Goal: Transaction & Acquisition: Book appointment/travel/reservation

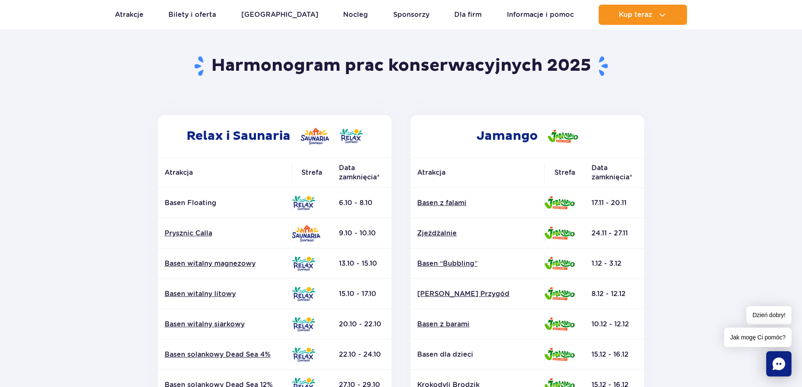
scroll to position [42, 0]
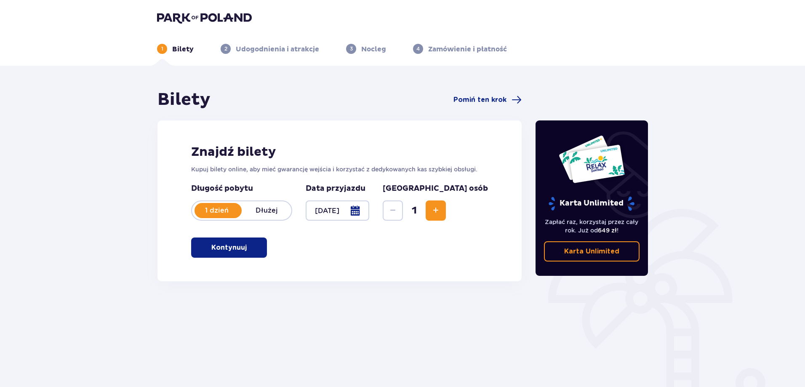
click at [441, 211] on span "Zwiększ" at bounding box center [436, 210] width 10 height 10
click at [233, 244] on p "Kontynuuj" at bounding box center [228, 247] width 35 height 9
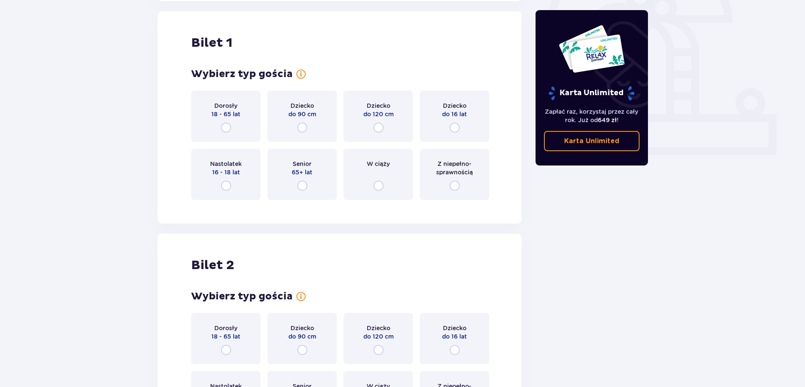
scroll to position [281, 0]
click at [226, 126] on input "radio" at bounding box center [226, 126] width 10 height 10
radio input "true"
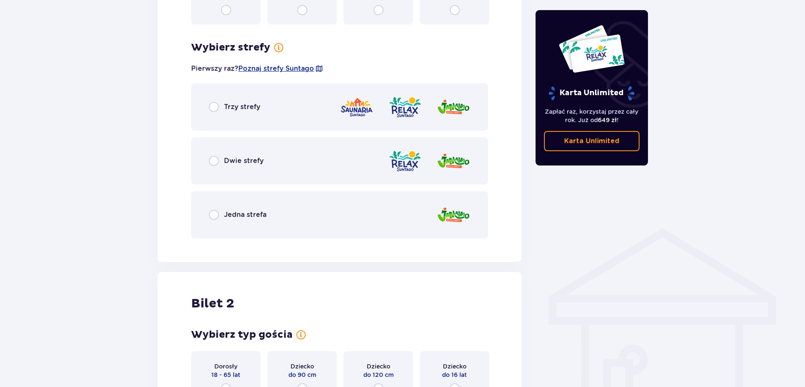
scroll to position [487, 0]
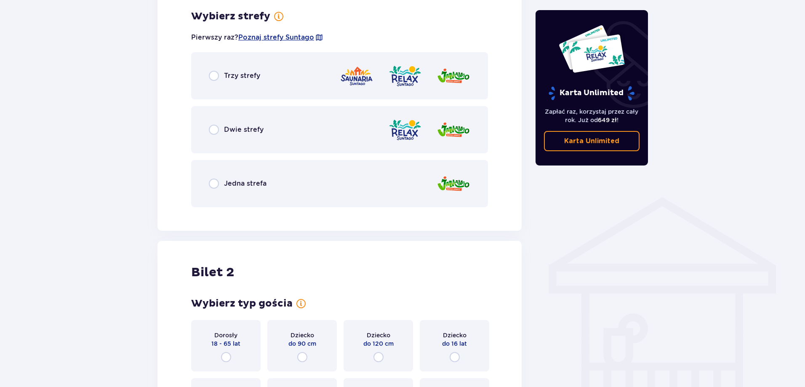
click at [217, 129] on input "radio" at bounding box center [214, 130] width 10 height 10
radio input "true"
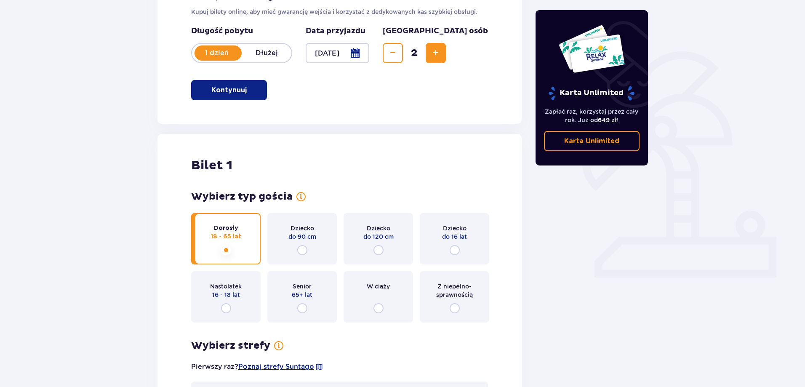
scroll to position [0, 0]
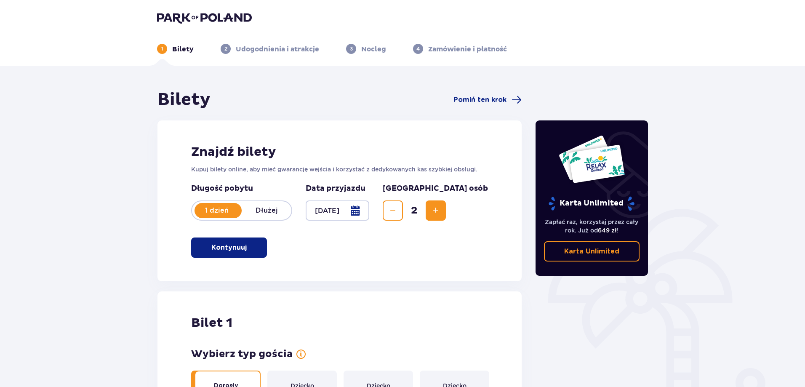
click at [259, 51] on p "Udogodnienia i atrakcje" at bounding box center [277, 49] width 83 height 9
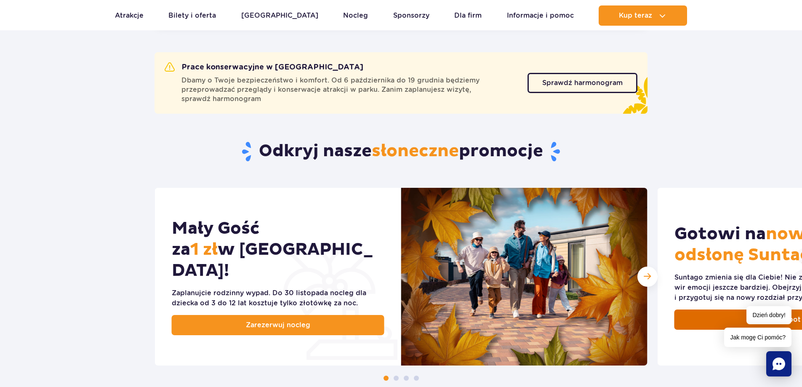
click at [719, 322] on link "Obejrzyj spot" at bounding box center [781, 319] width 213 height 20
